Goal: Task Accomplishment & Management: Complete application form

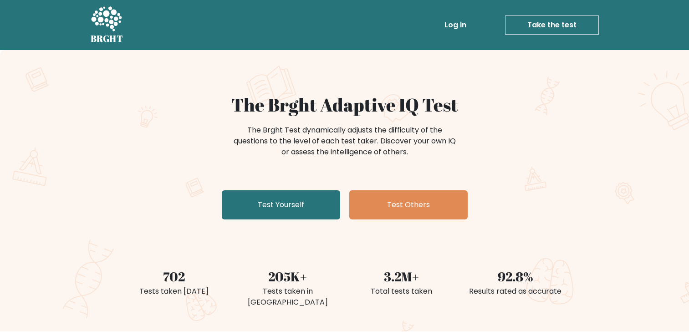
scroll to position [91, 0]
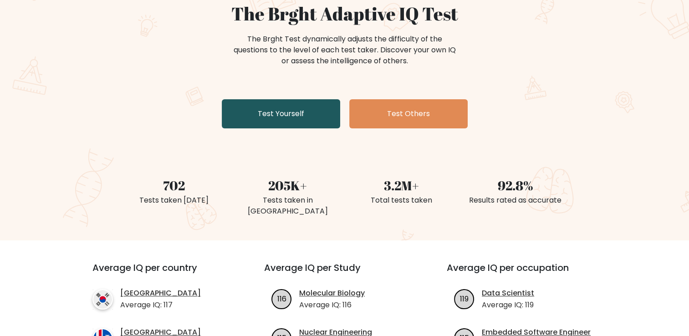
click at [266, 117] on link "Test Yourself" at bounding box center [281, 113] width 118 height 29
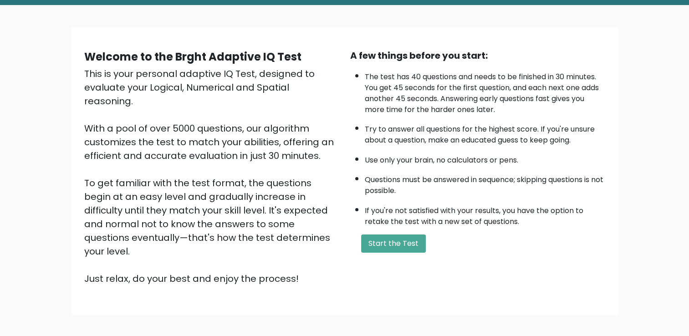
scroll to position [46, 0]
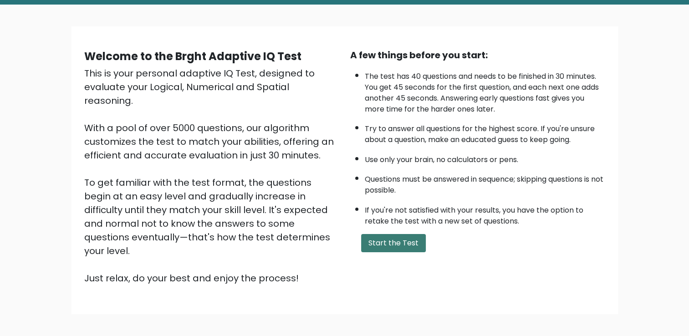
click at [392, 236] on button "Start the Test" at bounding box center [393, 243] width 65 height 18
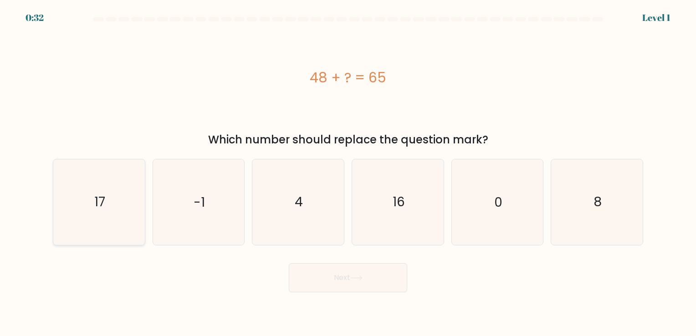
click at [111, 186] on icon "17" at bounding box center [99, 201] width 85 height 85
click at [348, 173] on input "a. 17" at bounding box center [348, 170] width 0 height 5
radio input "true"
click at [349, 292] on button "Next" at bounding box center [348, 277] width 118 height 29
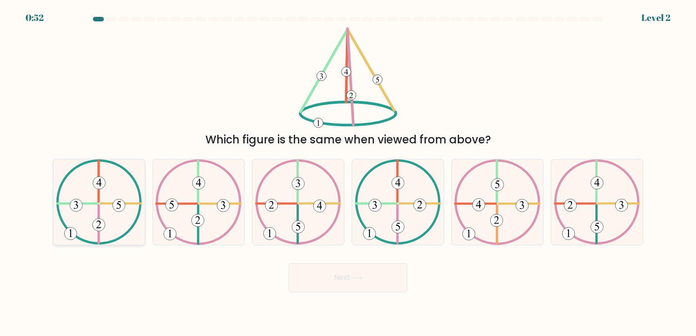
click at [111, 216] on icon at bounding box center [99, 201] width 86 height 85
click at [348, 173] on input "a." at bounding box center [348, 170] width 0 height 5
radio input "true"
click at [352, 288] on button "Next" at bounding box center [348, 277] width 118 height 29
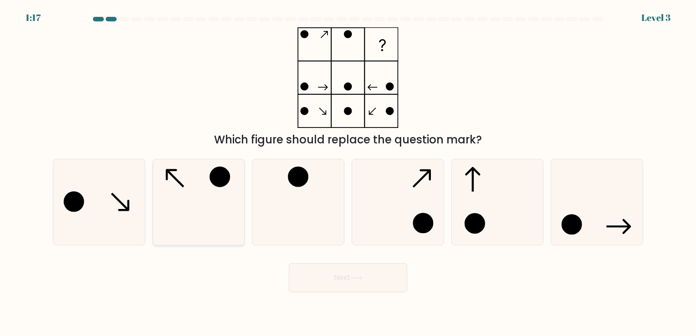
click at [216, 216] on icon at bounding box center [198, 201] width 85 height 85
click at [348, 173] on input "b." at bounding box center [348, 170] width 0 height 5
radio input "true"
click at [311, 282] on button "Next" at bounding box center [348, 277] width 118 height 29
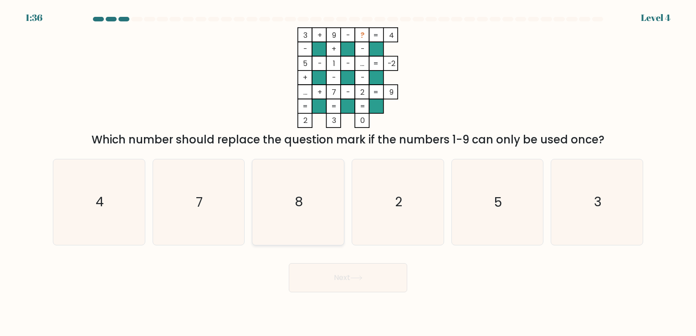
click at [312, 208] on icon "8" at bounding box center [298, 201] width 85 height 85
click at [348, 173] on input "c. 8" at bounding box center [348, 170] width 0 height 5
radio input "true"
click at [317, 293] on body "1:35 Level 4" at bounding box center [348, 168] width 696 height 336
click at [324, 282] on button "Next" at bounding box center [348, 277] width 118 height 29
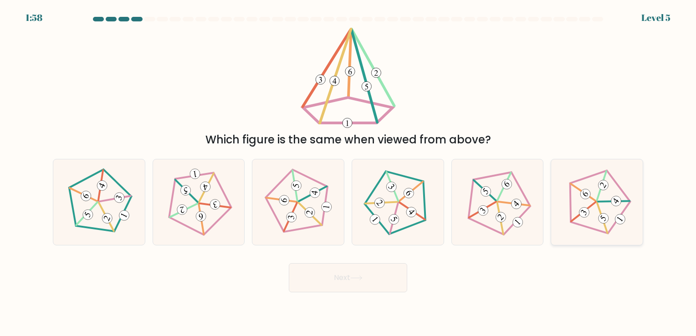
click at [605, 208] on icon at bounding box center [597, 202] width 68 height 68
click at [349, 173] on input "f." at bounding box center [348, 170] width 0 height 5
radio input "true"
click at [355, 272] on button "Next" at bounding box center [348, 277] width 118 height 29
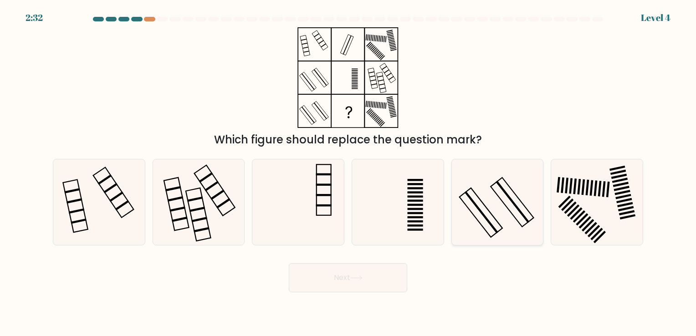
click at [467, 213] on icon at bounding box center [497, 201] width 85 height 85
click at [349, 173] on input "e." at bounding box center [348, 170] width 0 height 5
radio input "true"
click at [374, 278] on button "Next" at bounding box center [348, 277] width 118 height 29
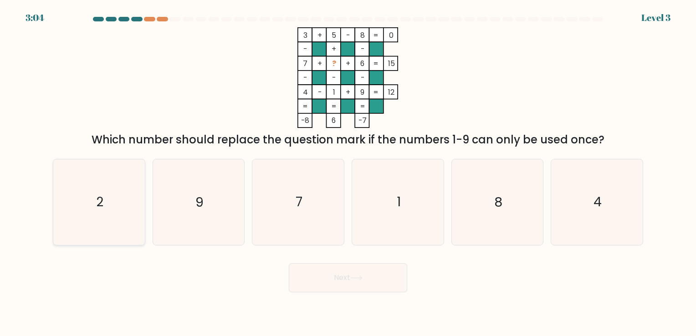
click at [118, 217] on icon "2" at bounding box center [99, 201] width 85 height 85
click at [348, 173] on input "a. 2" at bounding box center [348, 170] width 0 height 5
radio input "true"
click at [307, 269] on button "Next" at bounding box center [348, 277] width 118 height 29
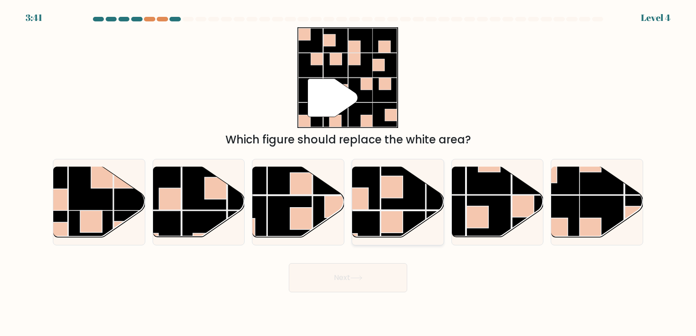
click at [395, 226] on rect at bounding box center [392, 222] width 22 height 22
click at [349, 173] on input "d." at bounding box center [348, 170] width 0 height 5
radio input "true"
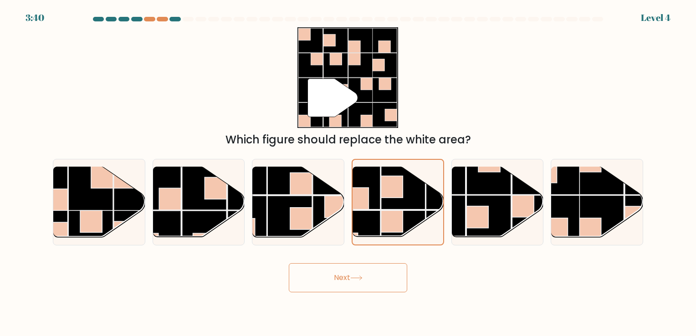
click at [371, 272] on button "Next" at bounding box center [348, 277] width 118 height 29
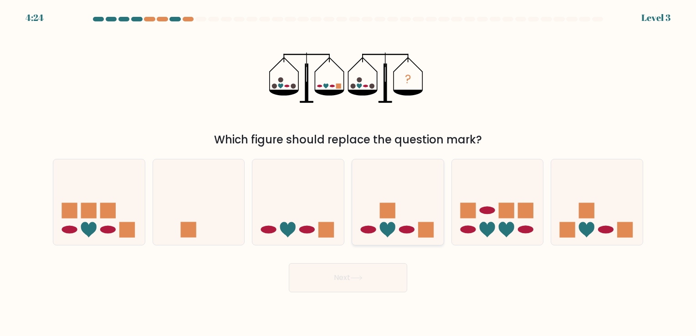
click at [371, 222] on icon at bounding box center [398, 202] width 92 height 76
click at [349, 173] on input "d." at bounding box center [348, 170] width 0 height 5
radio input "true"
click at [344, 273] on button "Next" at bounding box center [348, 277] width 118 height 29
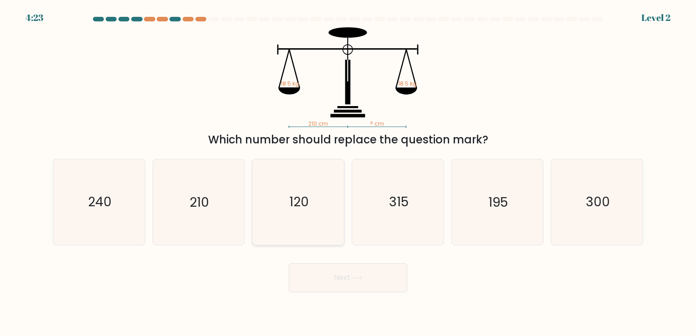
click at [304, 226] on icon "120" at bounding box center [298, 201] width 85 height 85
click at [348, 173] on input "c. 120" at bounding box center [348, 170] width 0 height 5
radio input "true"
click at [356, 271] on button "Next" at bounding box center [348, 277] width 118 height 29
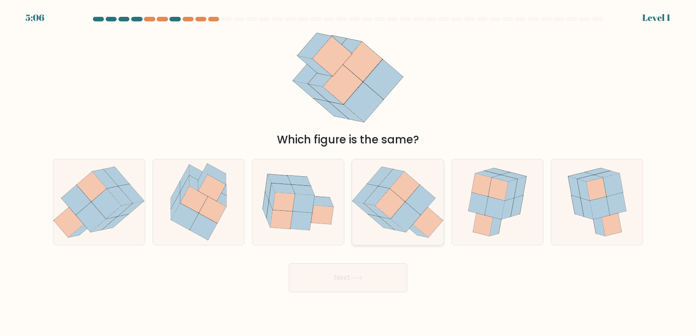
click at [392, 228] on icon at bounding box center [382, 222] width 26 height 15
click at [349, 173] on input "d." at bounding box center [348, 170] width 0 height 5
radio input "true"
click at [372, 280] on button "Next" at bounding box center [348, 277] width 118 height 29
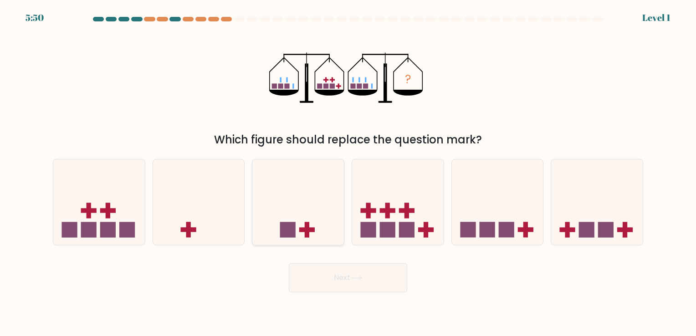
click at [293, 218] on icon at bounding box center [298, 202] width 92 height 76
click at [348, 173] on input "c." at bounding box center [348, 170] width 0 height 5
radio input "true"
click at [361, 269] on button "Next" at bounding box center [348, 277] width 118 height 29
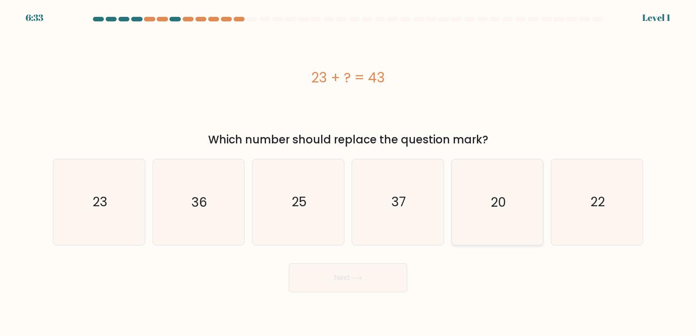
click at [504, 216] on icon "20" at bounding box center [497, 201] width 85 height 85
click at [349, 173] on input "e. 20" at bounding box center [348, 170] width 0 height 5
radio input "true"
click at [366, 288] on button "Next" at bounding box center [348, 277] width 118 height 29
